Goal: Task Accomplishment & Management: Use online tool/utility

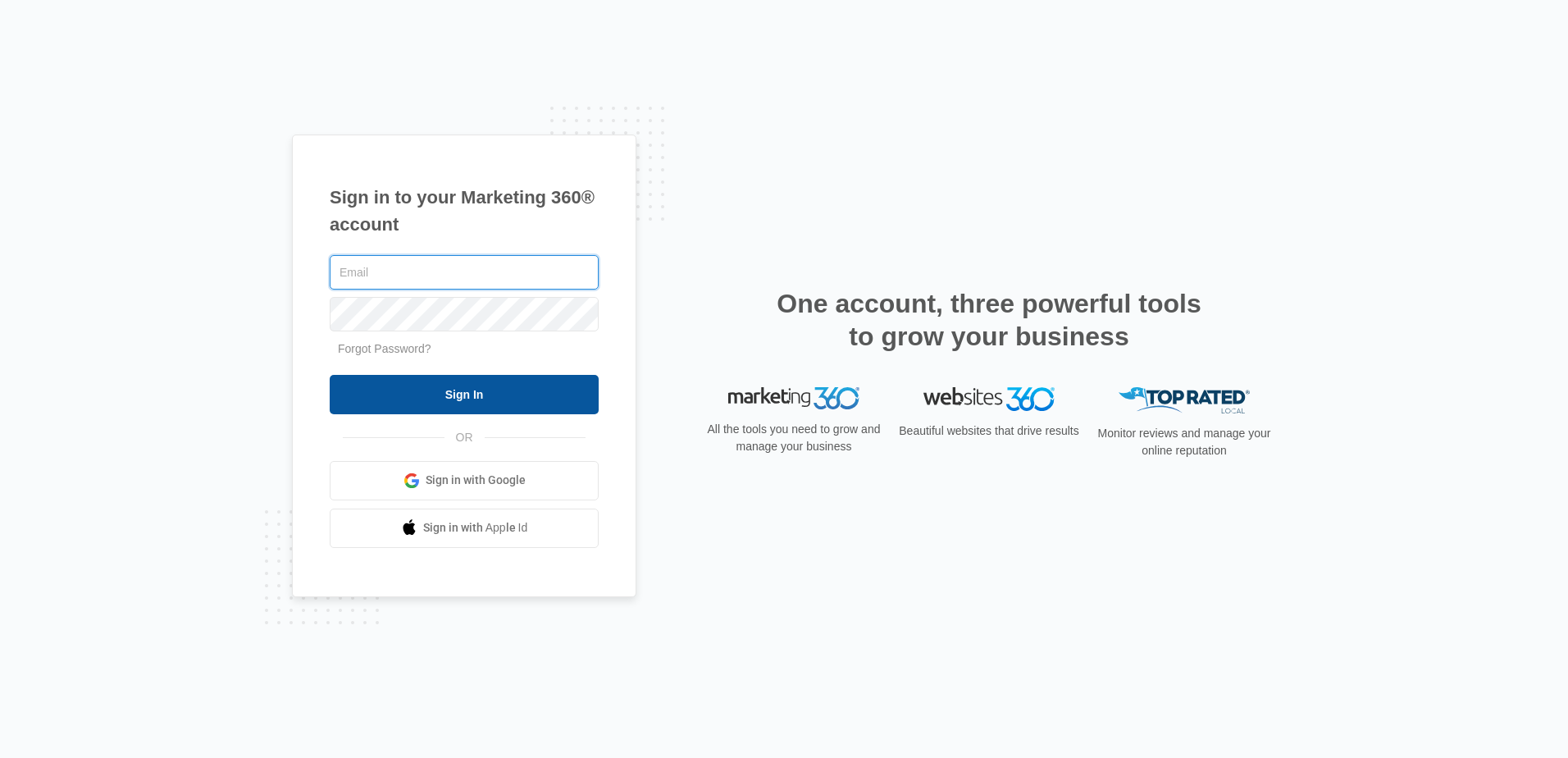
type input "[EMAIL_ADDRESS][DOMAIN_NAME]"
click at [452, 391] on input "Sign In" at bounding box center [464, 395] width 269 height 39
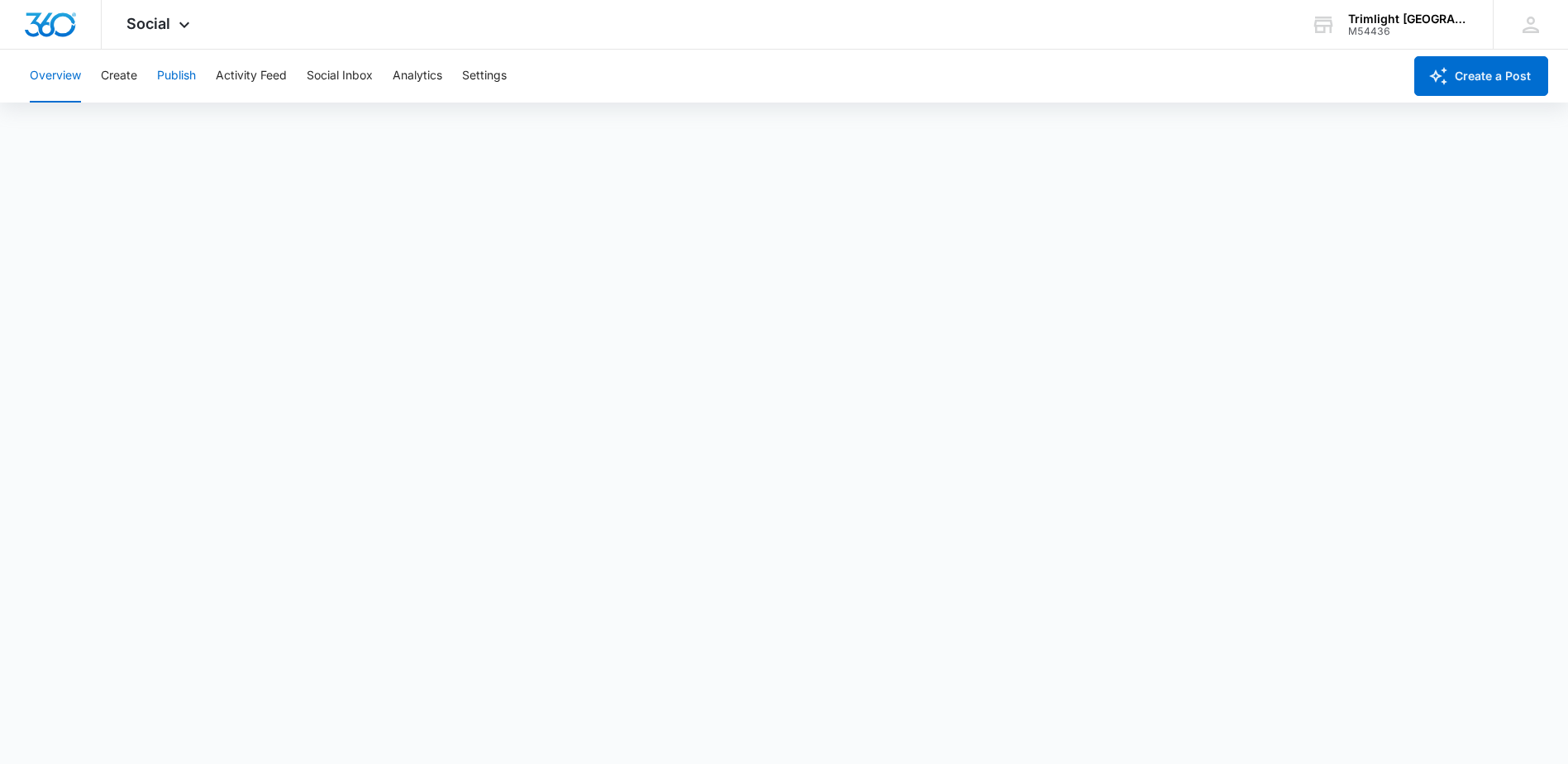
click at [174, 73] on button "Publish" at bounding box center [176, 75] width 39 height 53
click at [56, 128] on button "Calendar" at bounding box center [54, 127] width 48 height 47
click at [60, 124] on button "Calendar" at bounding box center [54, 127] width 48 height 47
